Goal: Task Accomplishment & Management: Use online tool/utility

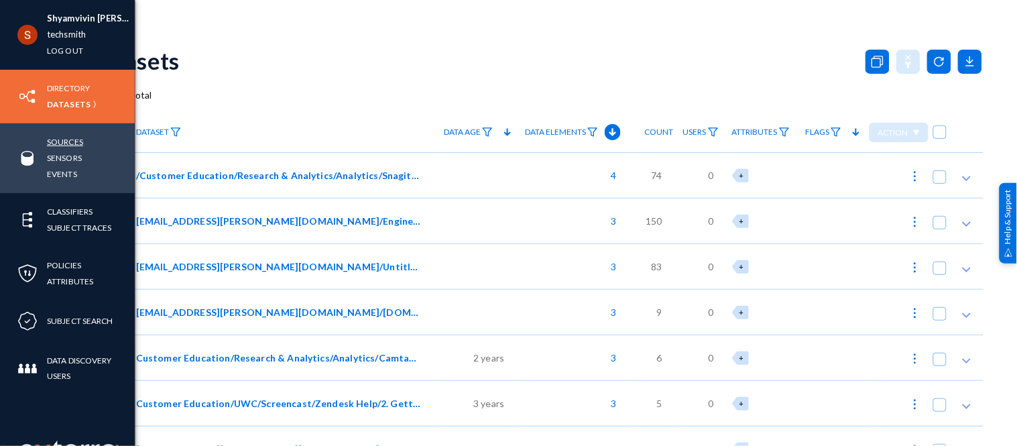
drag, startPoint x: 0, startPoint y: 0, endPoint x: 64, endPoint y: 139, distance: 153.2
click at [64, 139] on link "Sources" at bounding box center [65, 141] width 36 height 15
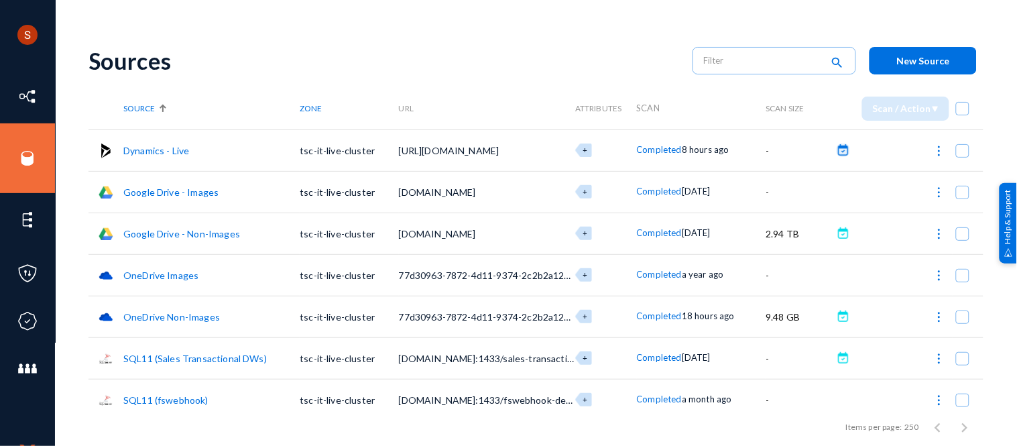
click at [838, 151] on button at bounding box center [842, 149] width 13 height 13
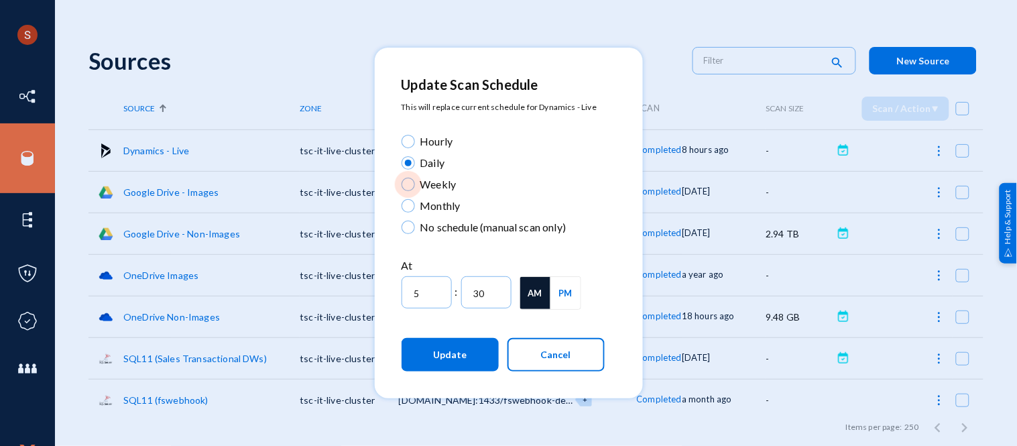
click at [411, 190] on span at bounding box center [407, 184] width 13 height 13
click at [411, 190] on input "Weekly" at bounding box center [407, 184] width 13 height 13
radio input "true"
type input "12"
type input "0"
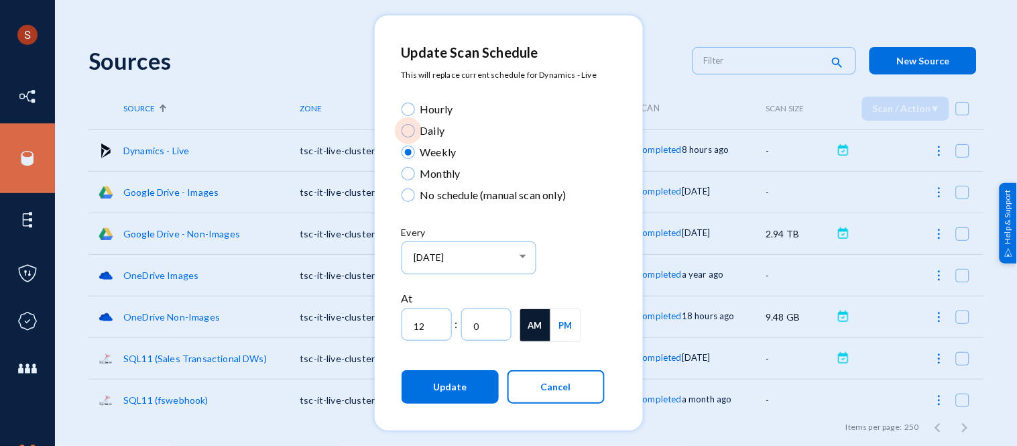
click at [407, 131] on span at bounding box center [407, 131] width 0 height 0
click at [407, 129] on input "Daily" at bounding box center [407, 130] width 13 height 13
radio input "true"
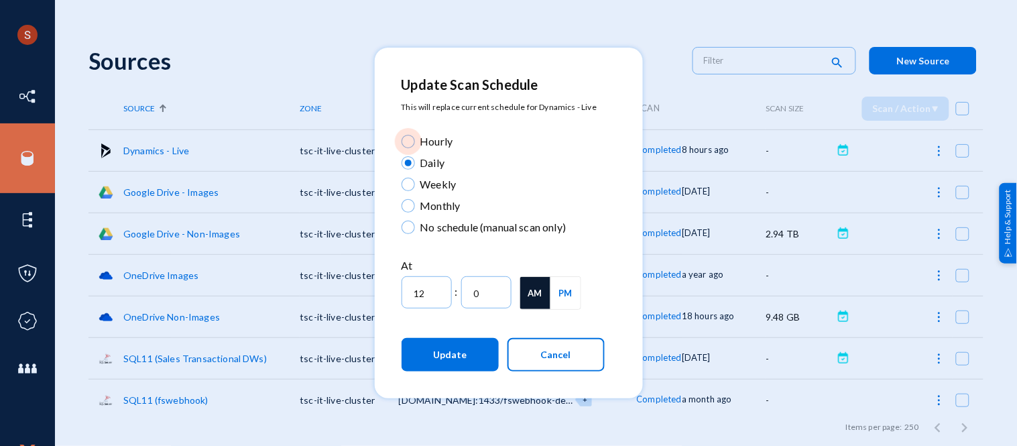
click at [410, 142] on span at bounding box center [407, 141] width 13 height 13
click at [410, 142] on input "Hourly" at bounding box center [407, 141] width 13 height 13
radio input "true"
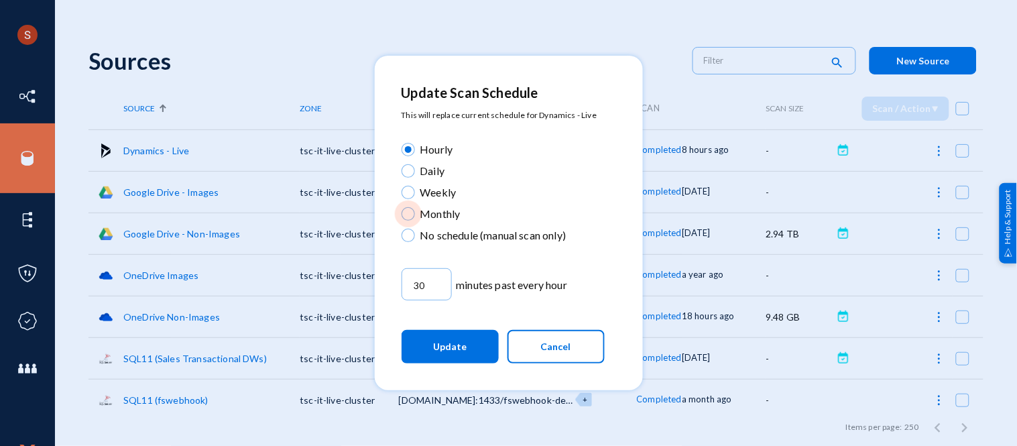
click at [417, 208] on span "Monthly" at bounding box center [438, 214] width 46 height 16
click at [415, 208] on input "Monthly" at bounding box center [407, 213] width 13 height 13
radio input "true"
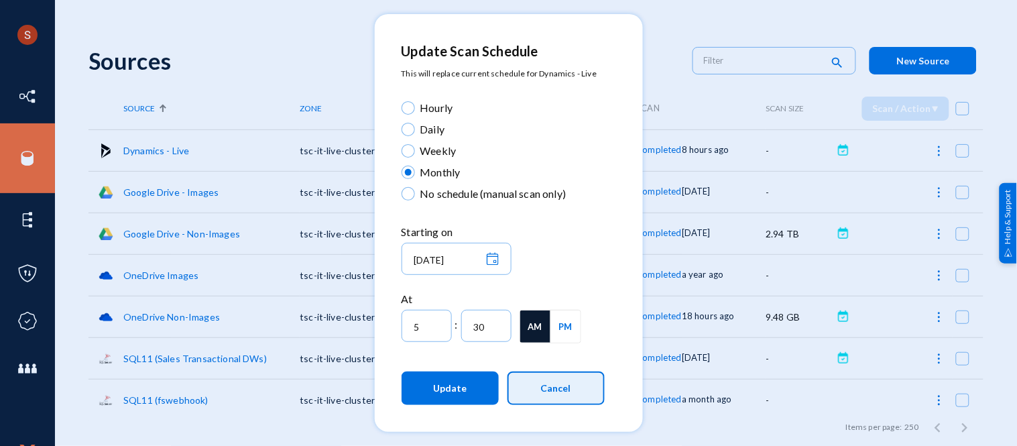
click at [580, 381] on button "Cancel" at bounding box center [555, 388] width 97 height 34
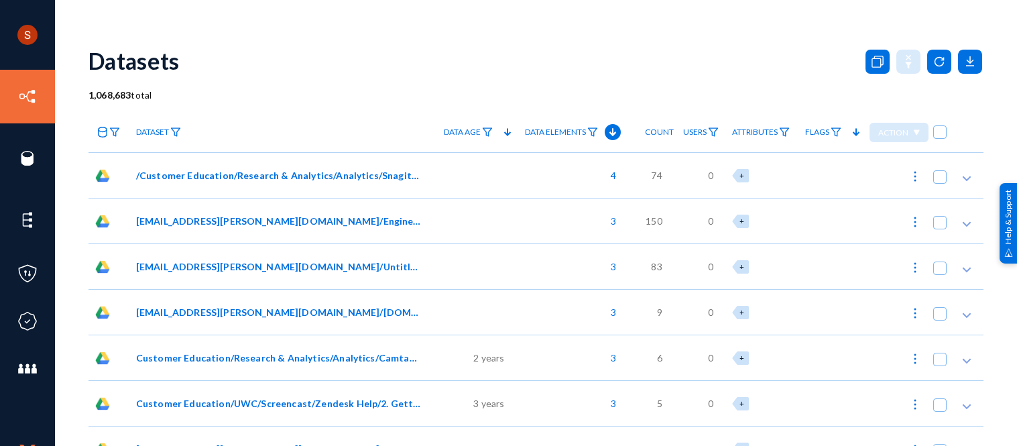
click at [56, 87] on link "Directory" at bounding box center [68, 87] width 43 height 15
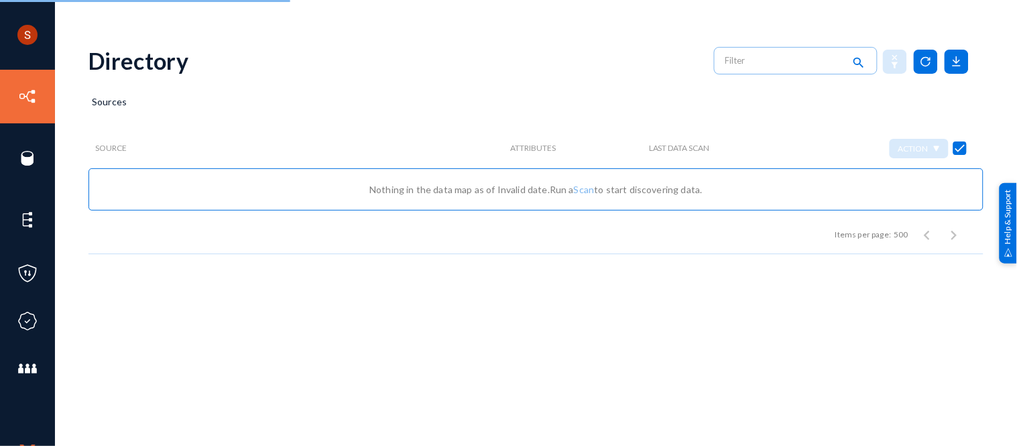
checkbox input "false"
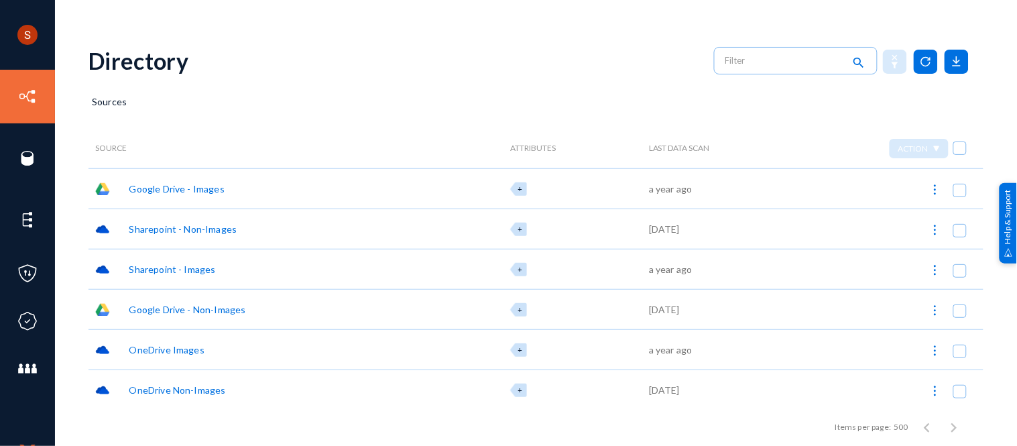
click at [178, 192] on div "Google Drive - Images" at bounding box center [176, 189] width 95 height 14
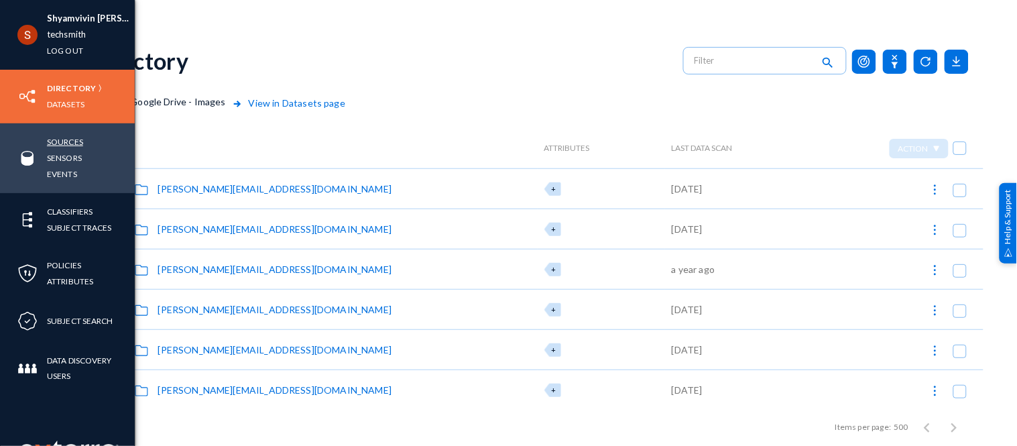
click at [66, 142] on link "Sources" at bounding box center [65, 141] width 36 height 15
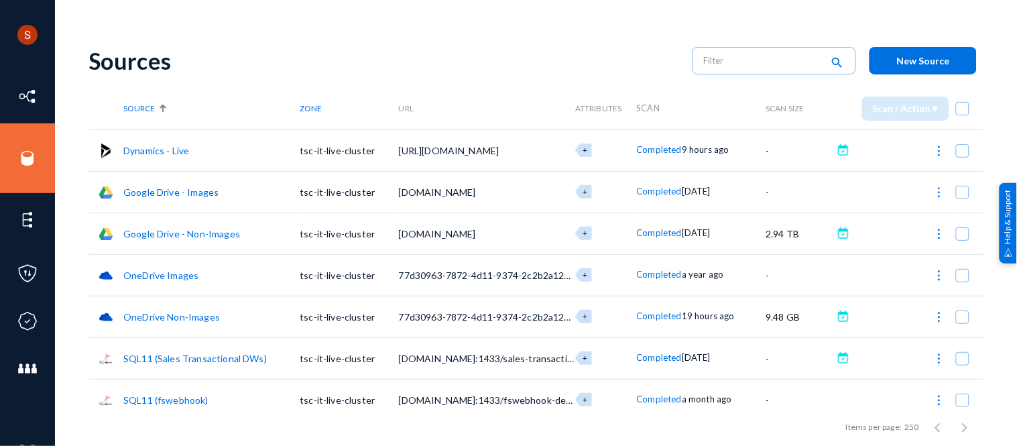
click at [184, 146] on link "Dynamics - Live" at bounding box center [156, 150] width 66 height 11
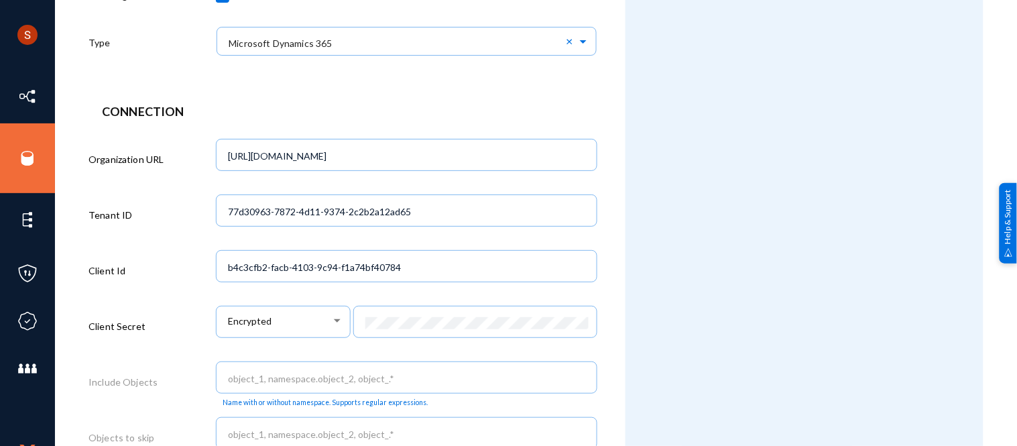
scroll to position [454, 0]
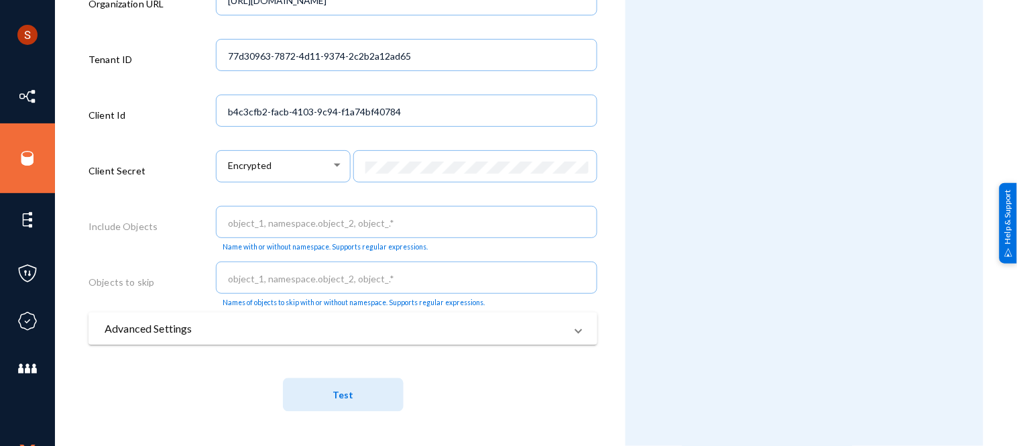
click at [233, 316] on mat-expansion-panel-header "Advanced Settings" at bounding box center [342, 328] width 509 height 32
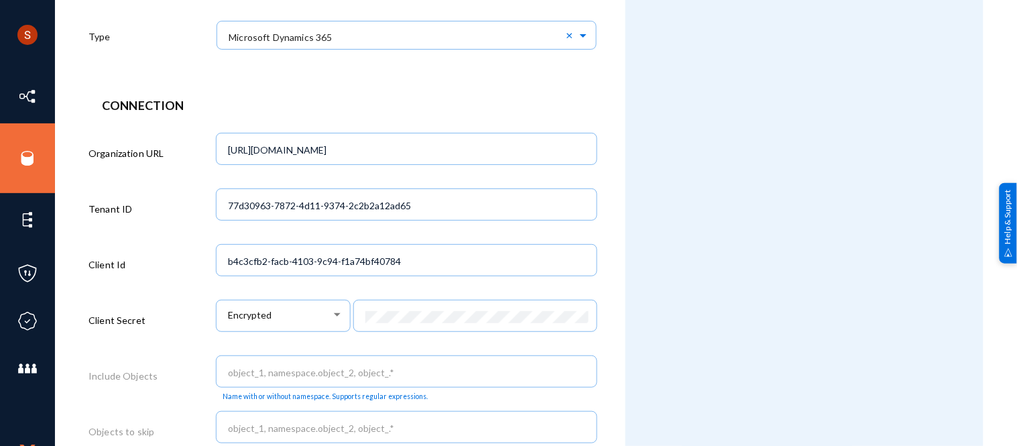
scroll to position [0, 0]
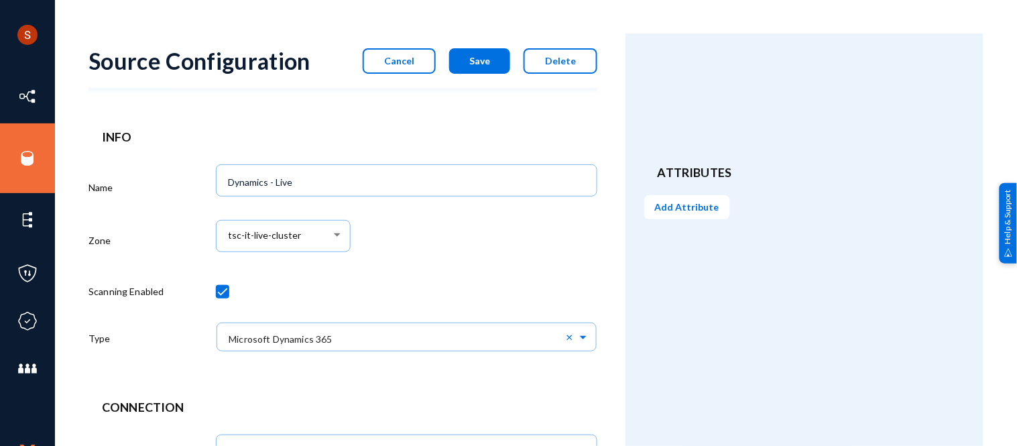
click at [392, 68] on button "Cancel" at bounding box center [399, 60] width 73 height 25
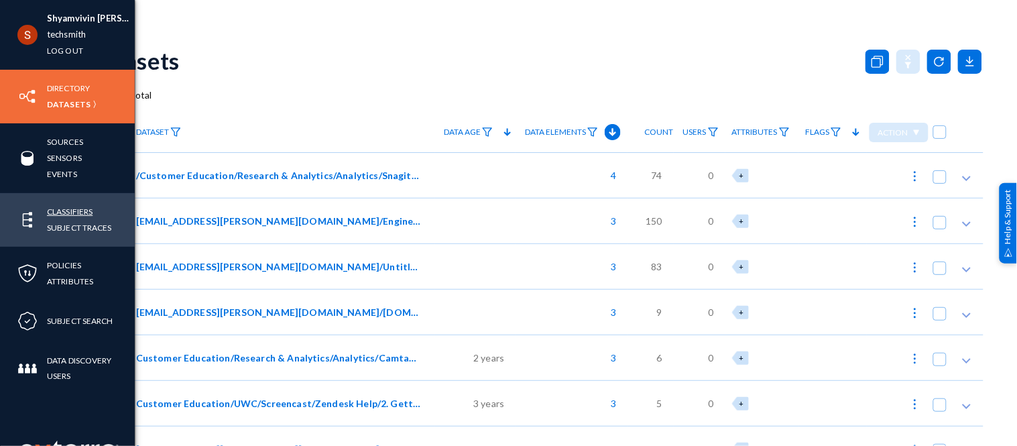
click at [77, 206] on link "Classifiers" at bounding box center [70, 211] width 46 height 15
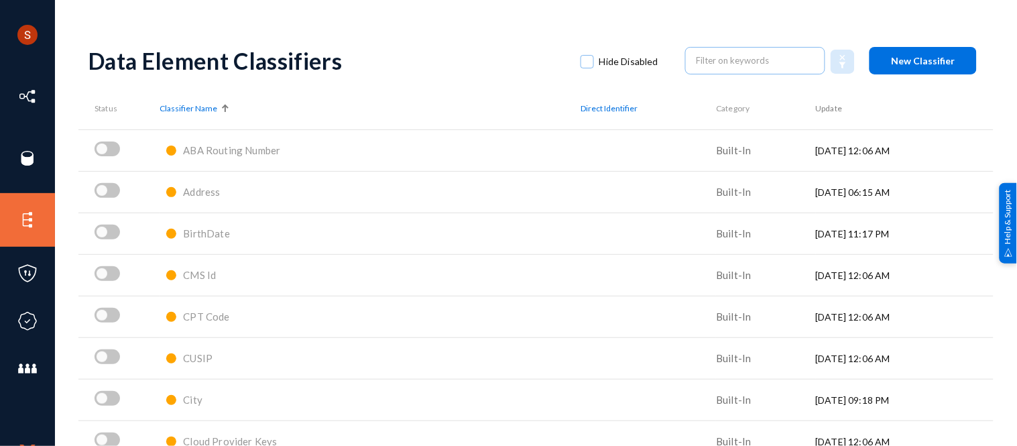
click at [225, 106] on div at bounding box center [227, 107] width 4 height 4
click at [224, 106] on div at bounding box center [224, 108] width 1 height 7
click at [245, 151] on span "ABA Routing Number" at bounding box center [231, 150] width 97 height 12
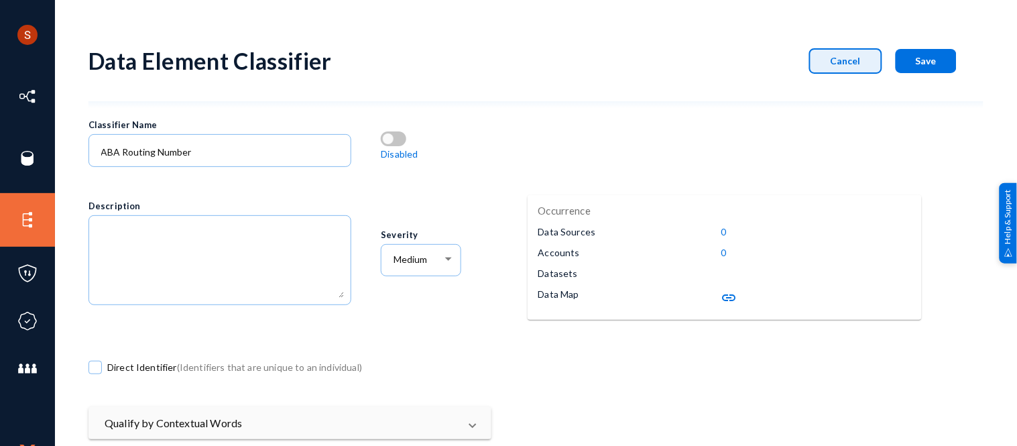
click at [817, 67] on button "Cancel" at bounding box center [845, 60] width 73 height 25
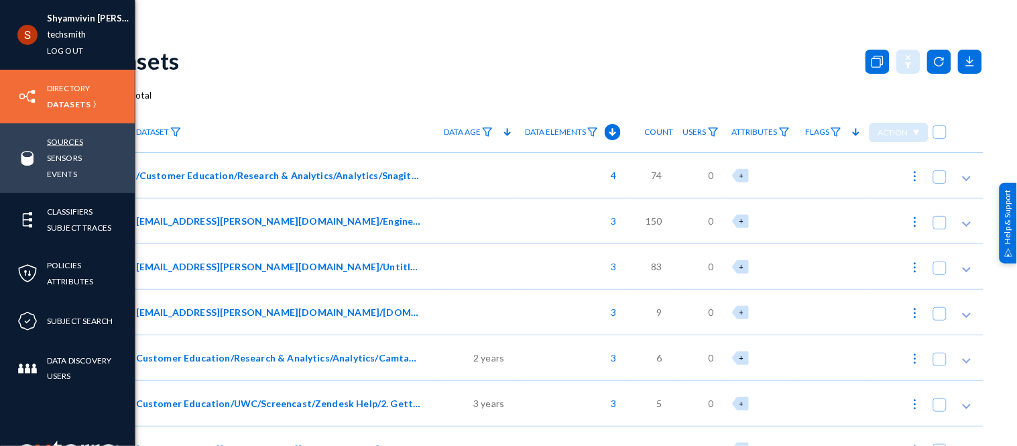
click at [56, 135] on link "Sources" at bounding box center [65, 141] width 36 height 15
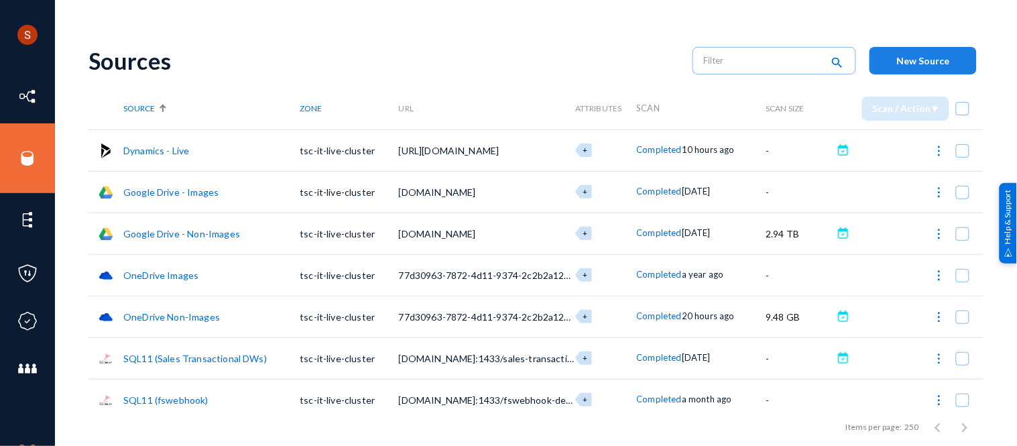
click at [908, 66] on button "New Source" at bounding box center [922, 60] width 107 height 27
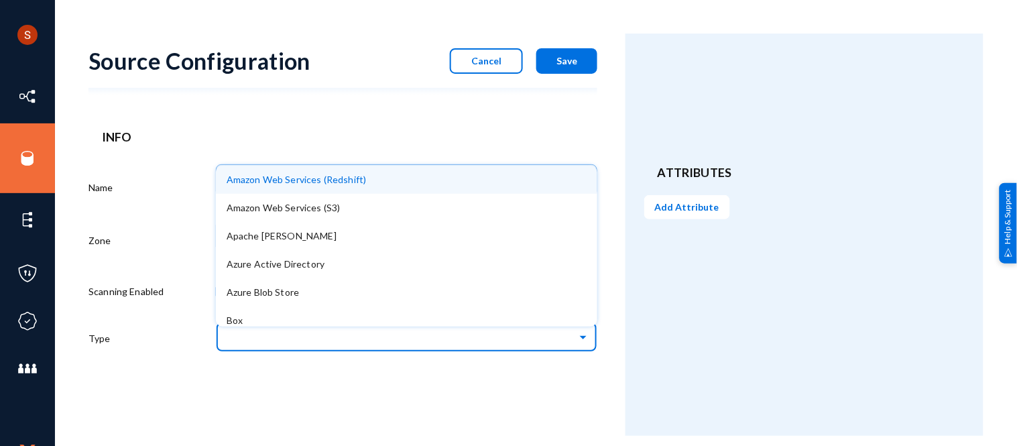
click at [372, 344] on input "text" at bounding box center [413, 336] width 368 height 23
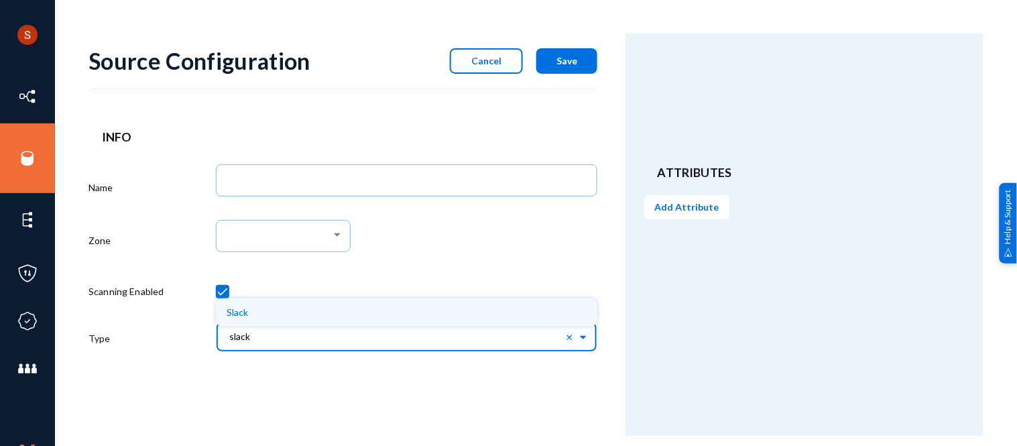
type input "slack"
